Goal: Task Accomplishment & Management: Complete application form

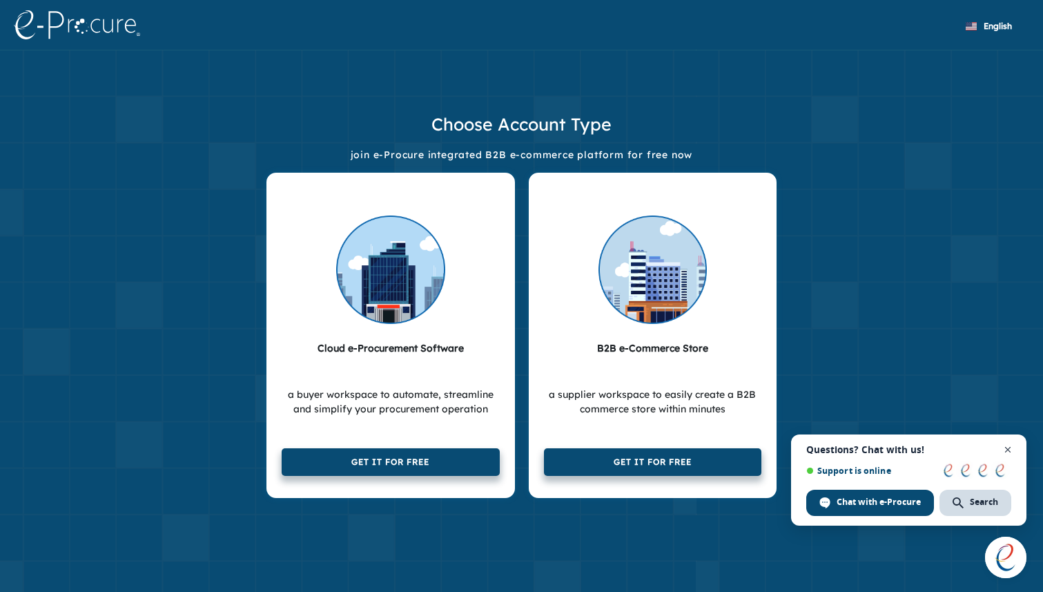
click at [1006, 451] on span "Open chat" at bounding box center [1008, 449] width 17 height 17
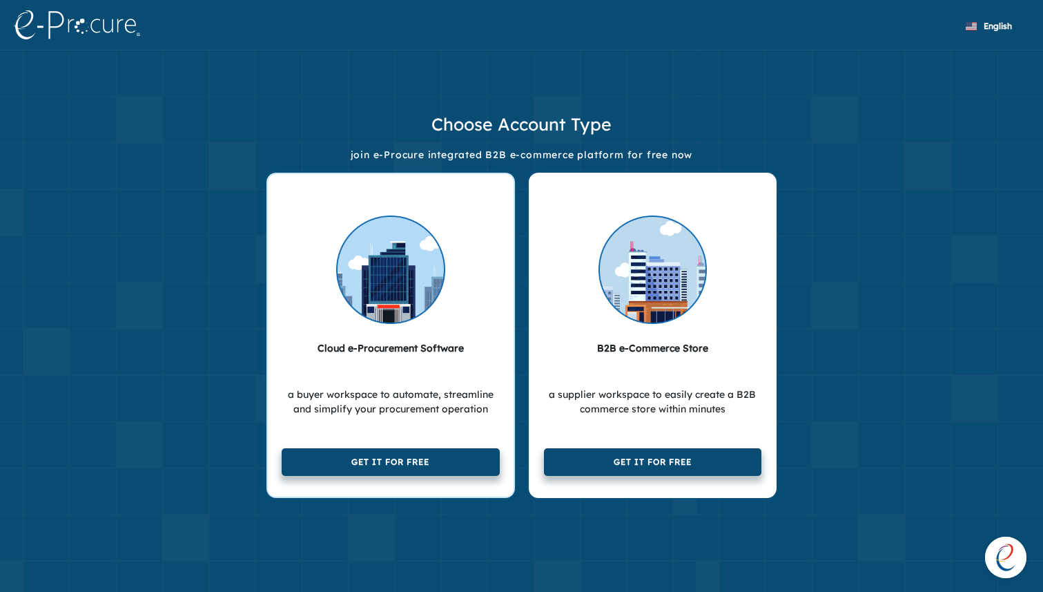
click at [489, 198] on div at bounding box center [391, 256] width 218 height 137
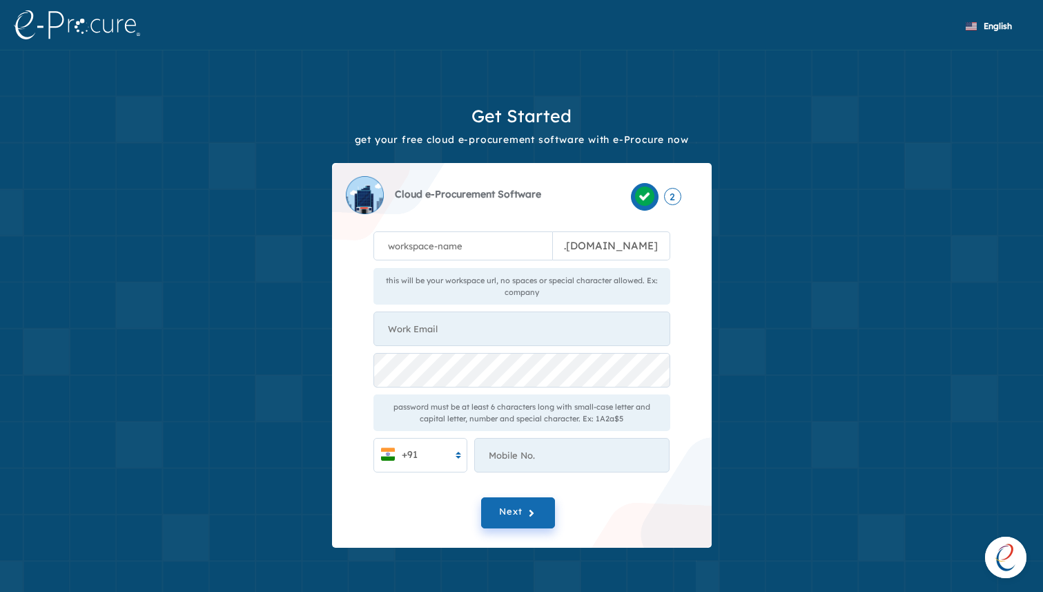
click at [76, 25] on img at bounding box center [77, 24] width 126 height 29
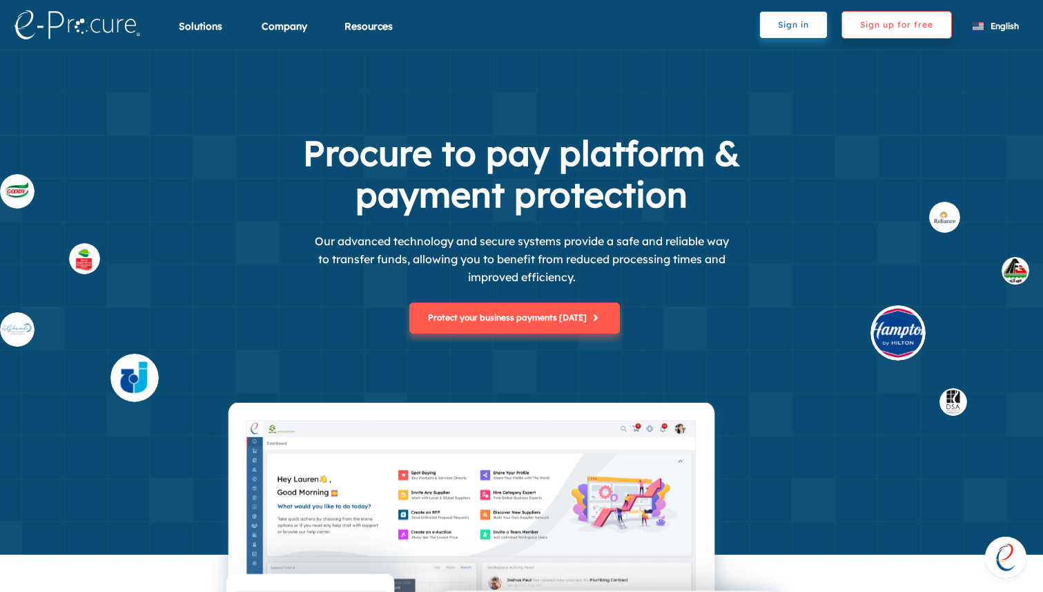
click at [869, 30] on button "Sign up for free" at bounding box center [897, 25] width 110 height 28
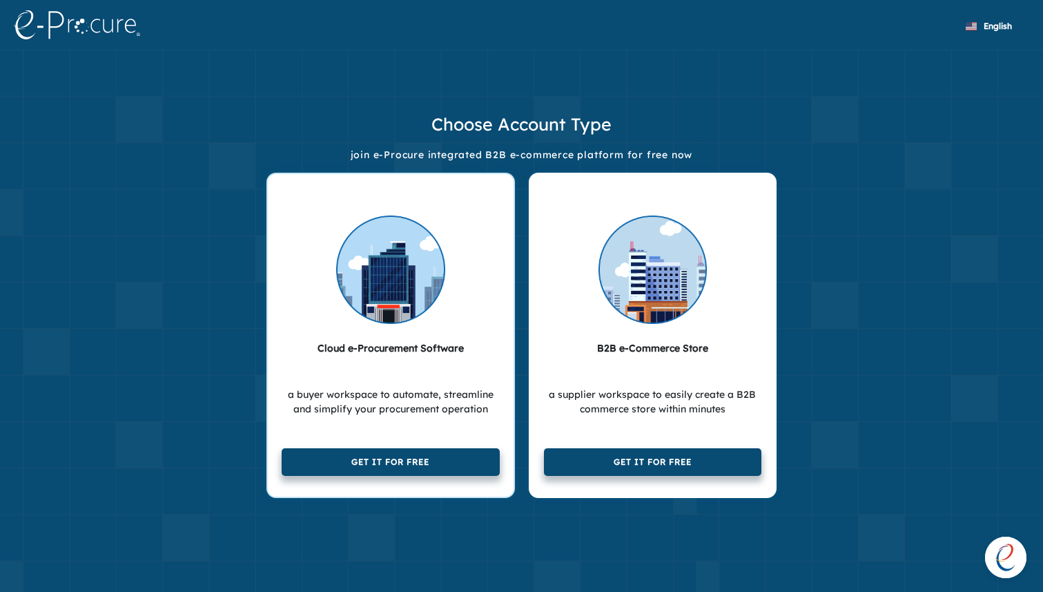
click at [436, 458] on button "Get it for free" at bounding box center [391, 462] width 218 height 28
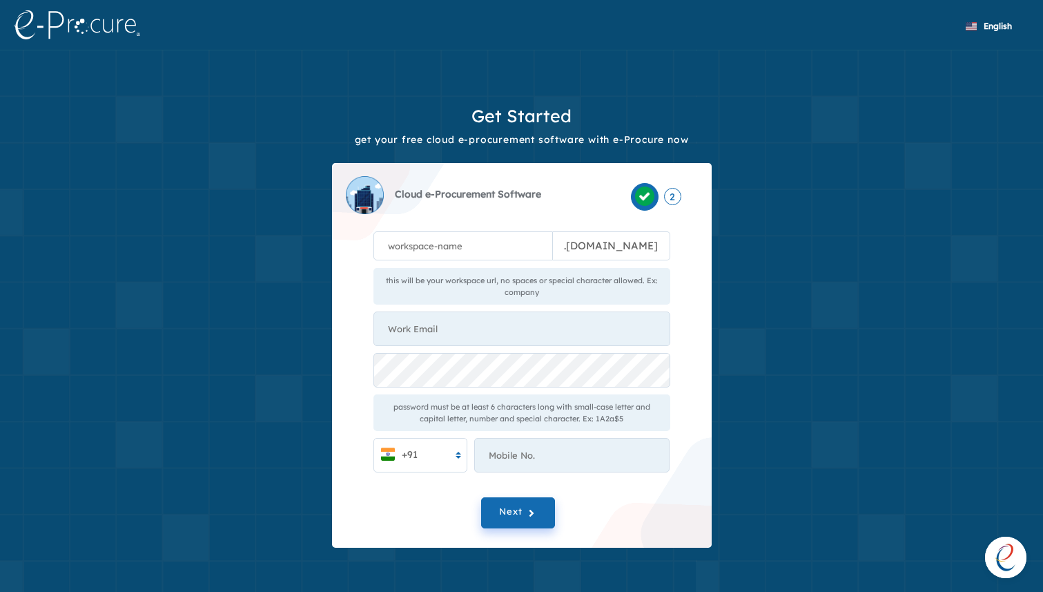
click at [99, 30] on img at bounding box center [77, 24] width 126 height 29
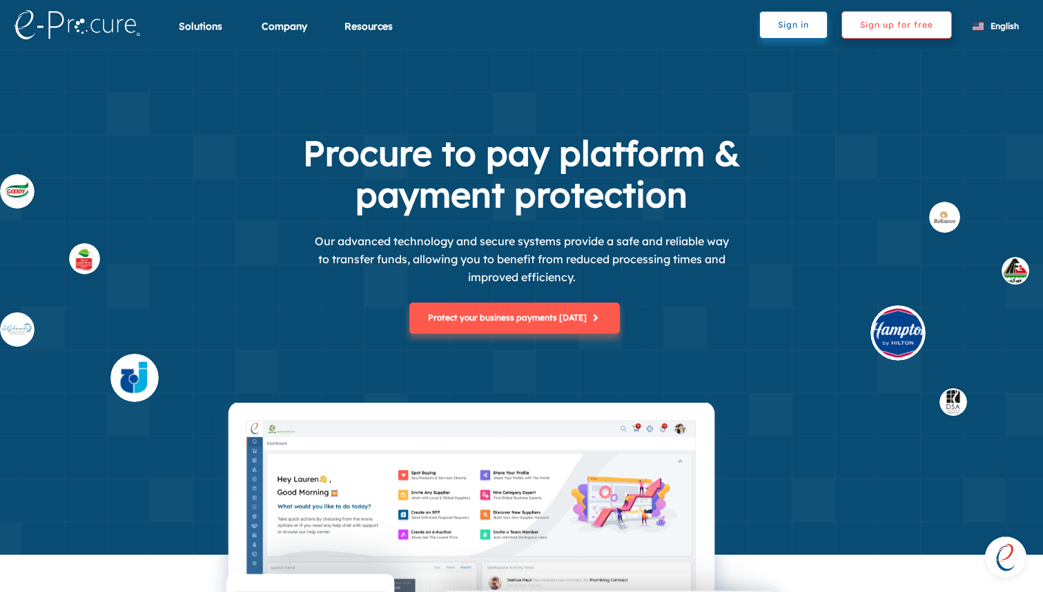
click at [871, 23] on button "Sign up for free" at bounding box center [897, 25] width 110 height 28
